Goal: Understand process/instructions: Learn how to perform a task or action

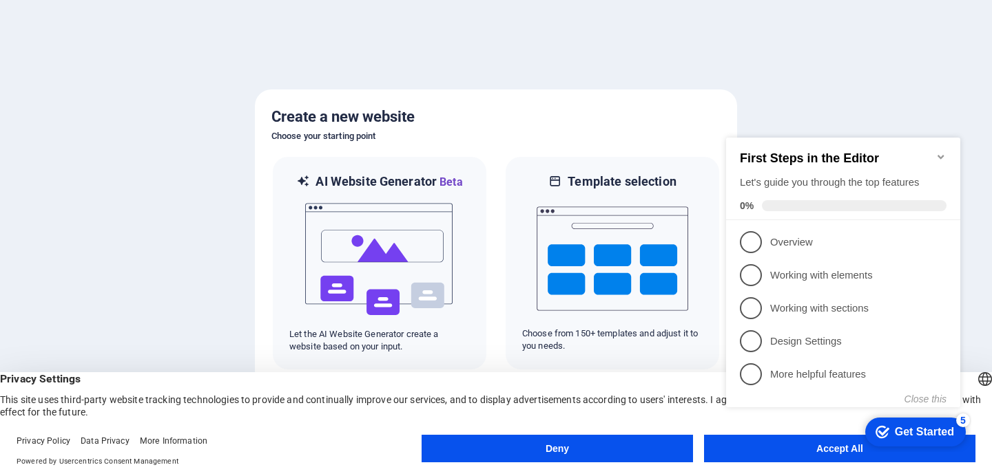
click div "checkmark Get Started 5 First Steps in the Editor Let's guide you through the t…"
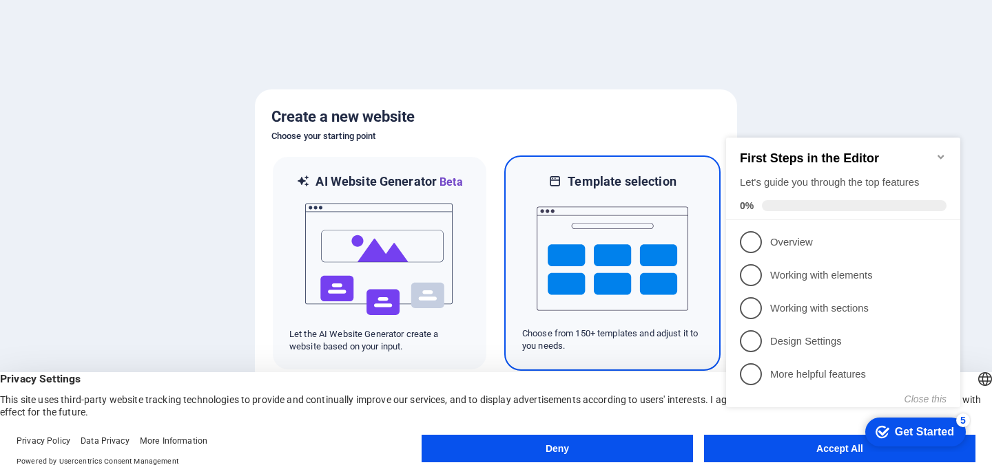
click at [565, 309] on img at bounding box center [611, 259] width 151 height 138
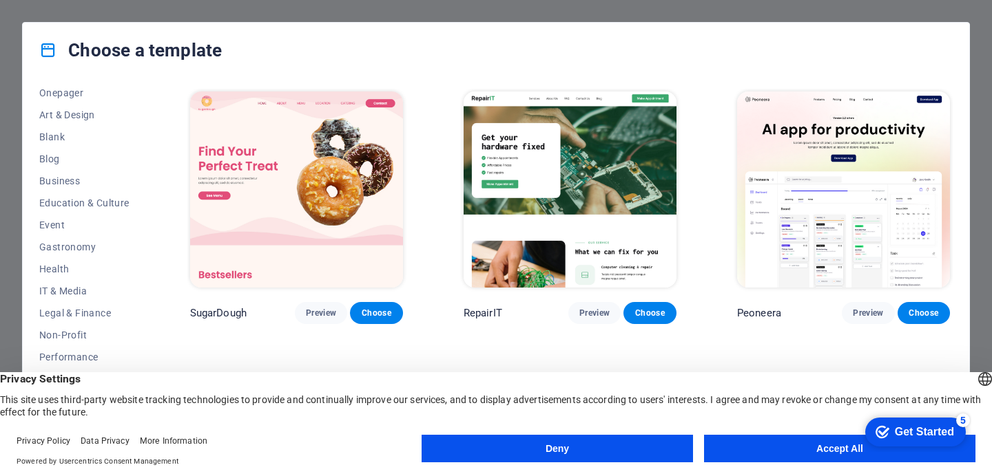
scroll to position [154, 0]
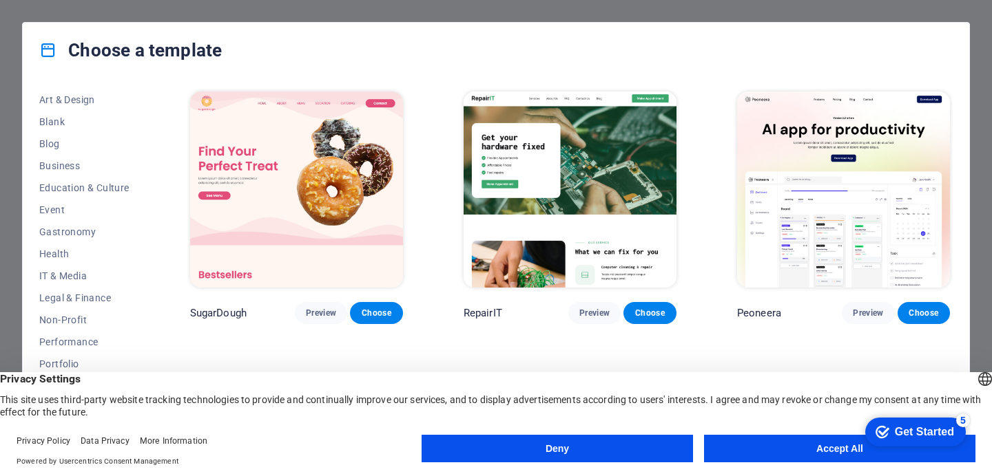
click at [104, 166] on span "Business" at bounding box center [84, 165] width 90 height 11
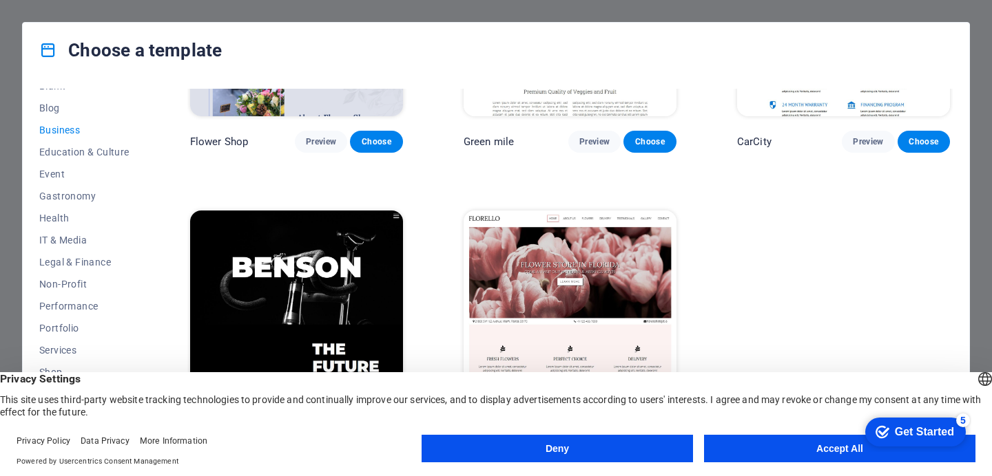
scroll to position [224, 0]
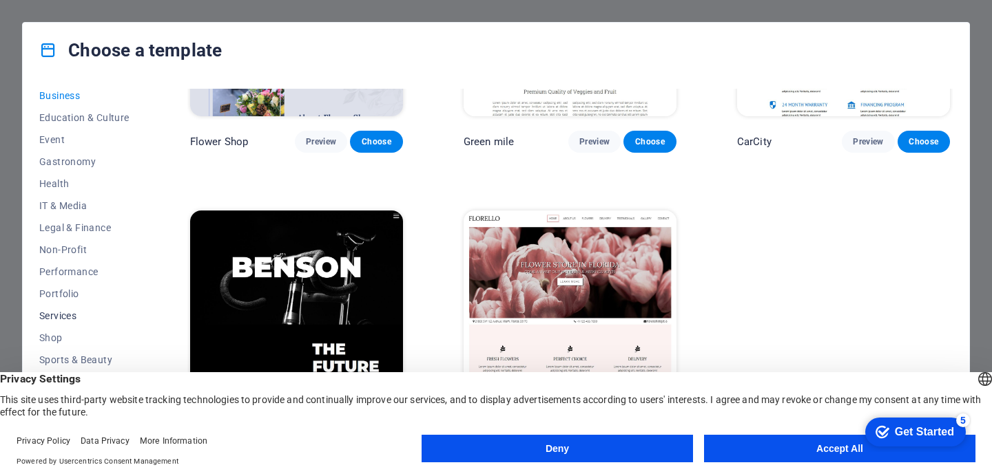
click at [61, 309] on button "Services" at bounding box center [84, 316] width 90 height 22
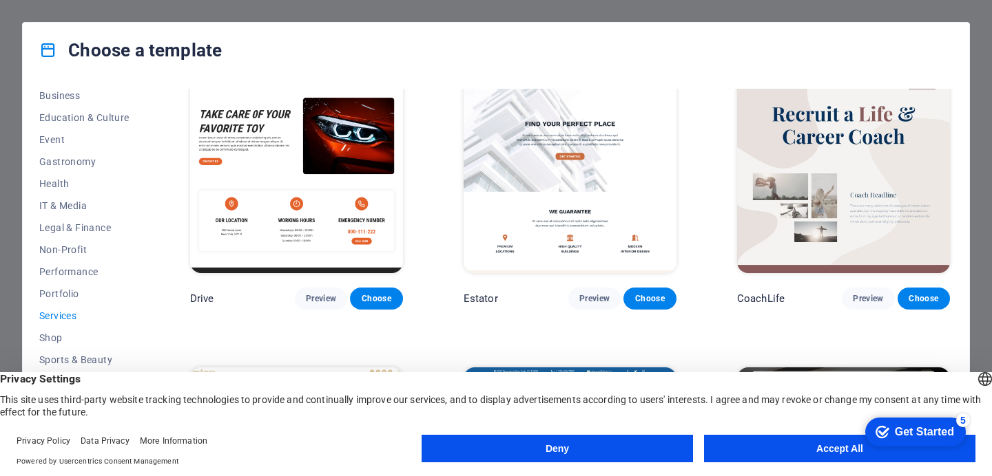
scroll to position [611, 0]
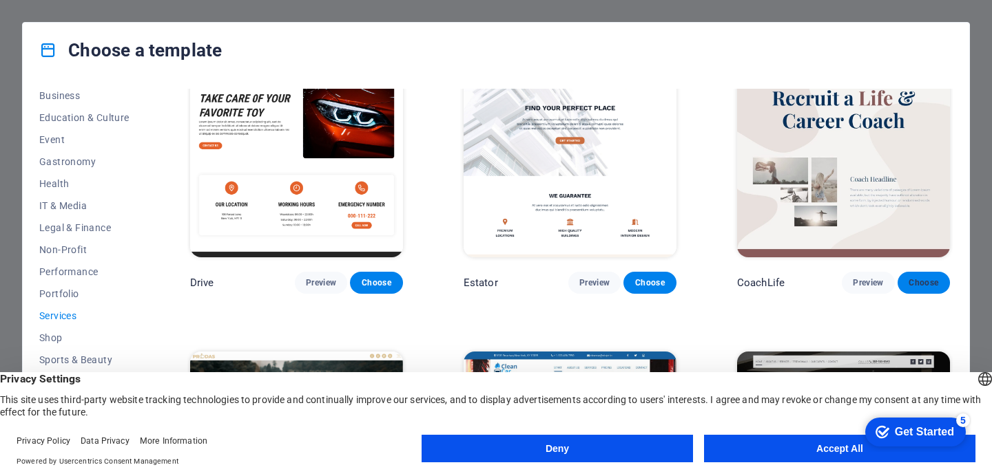
click at [937, 281] on button "Choose" at bounding box center [923, 283] width 52 height 22
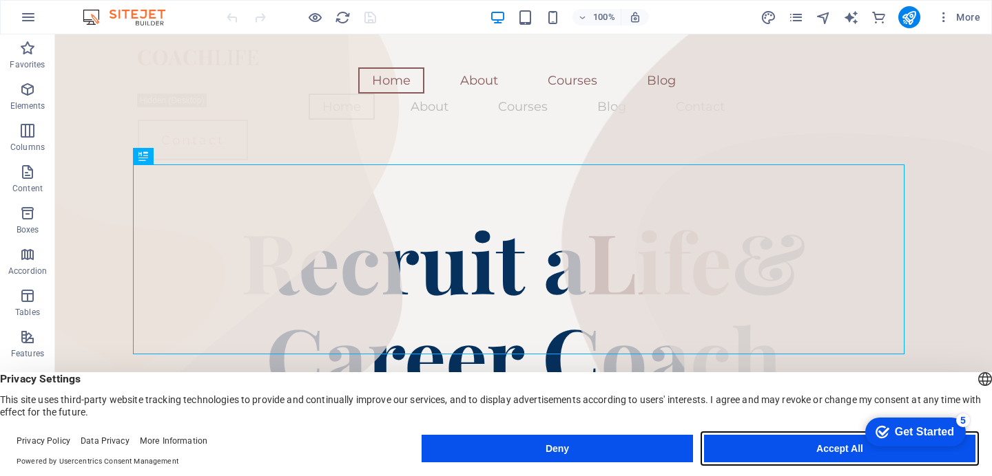
click at [803, 450] on button "Accept All" at bounding box center [839, 449] width 271 height 28
